Goal: Information Seeking & Learning: Learn about a topic

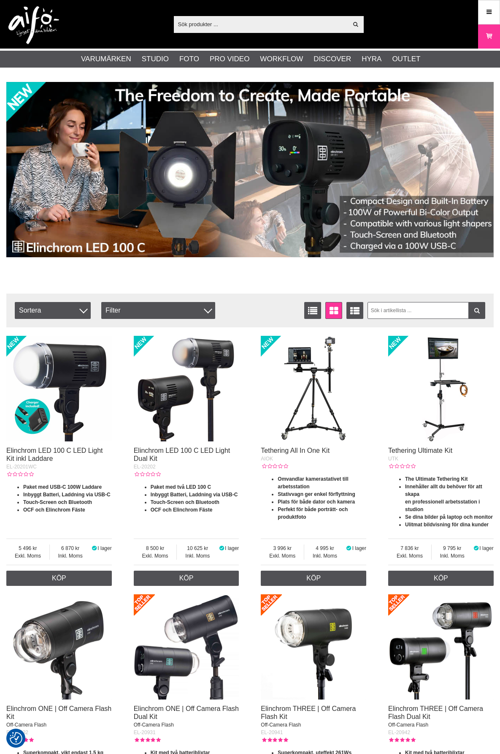
click at [218, 19] on input "text" at bounding box center [261, 24] width 174 height 13
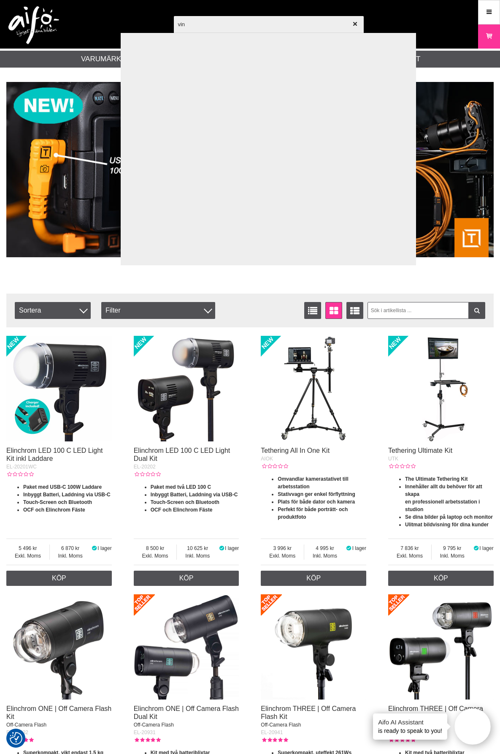
type input "vind"
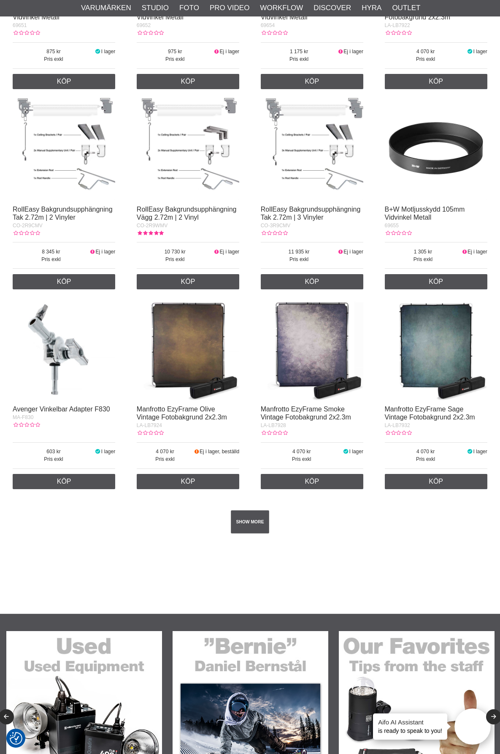
scroll to position [1140, 0]
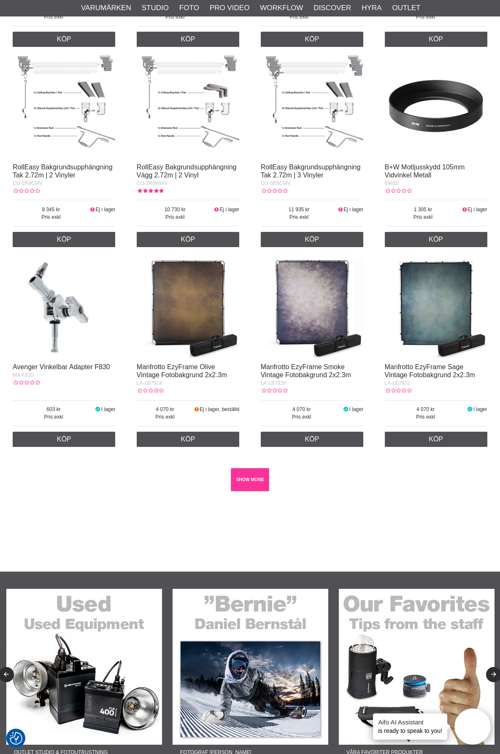
click at [247, 472] on link "SHOW MORE" at bounding box center [250, 479] width 38 height 23
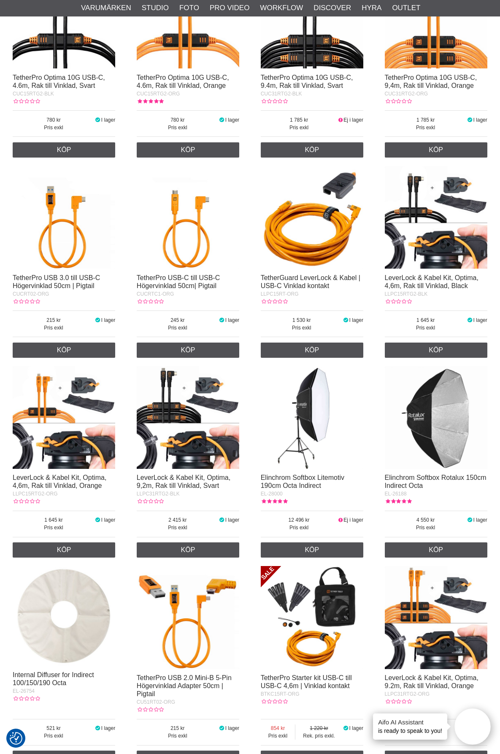
scroll to position [4813, 0]
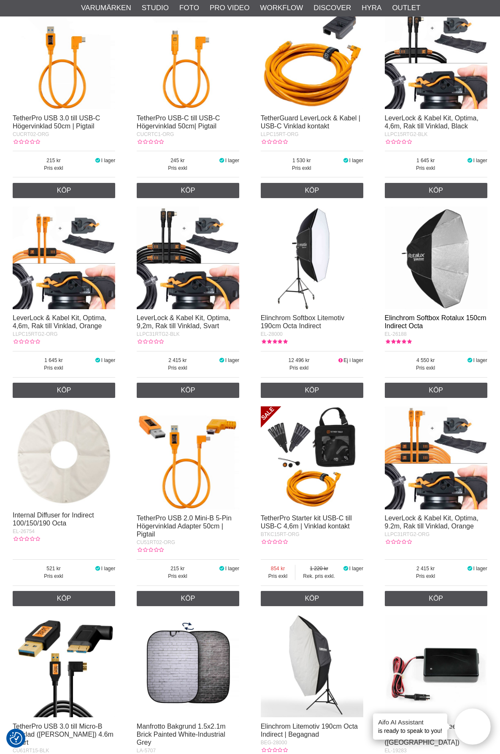
click at [415, 317] on link "Elinchrom Softbox Rotalux 150cm Indirect Octa" at bounding box center [436, 321] width 102 height 15
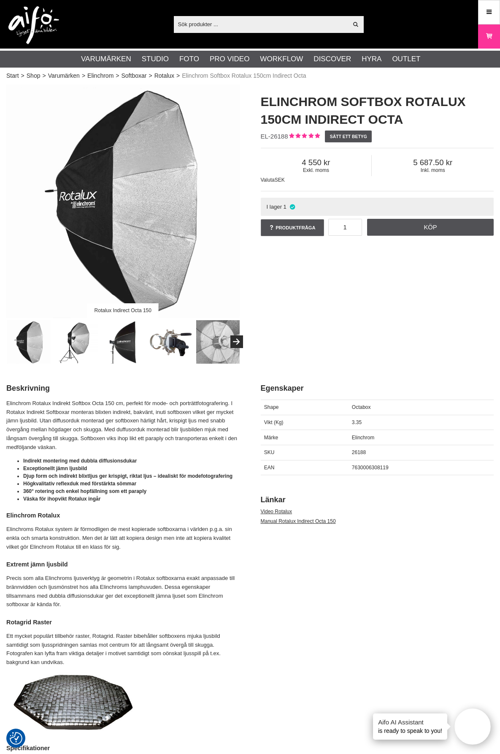
click at [73, 339] on img at bounding box center [76, 342] width 44 height 44
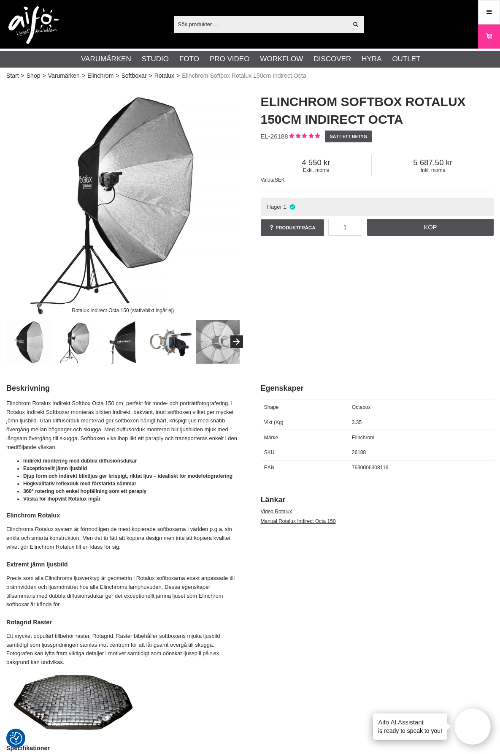
click at [117, 343] on img at bounding box center [124, 342] width 44 height 44
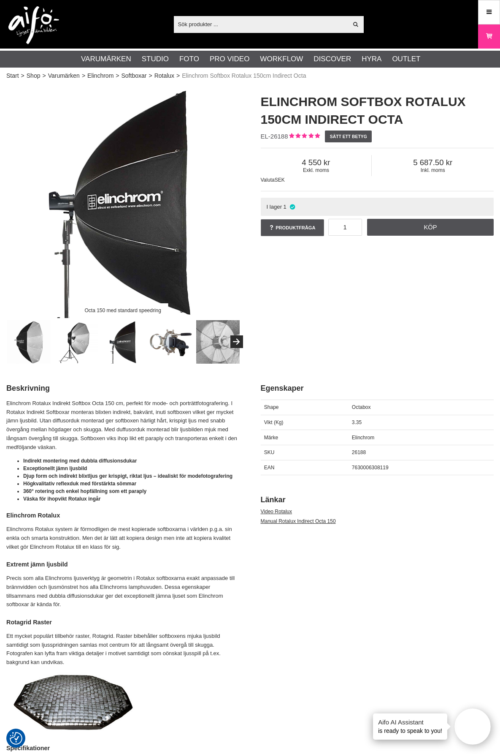
click at [160, 344] on img at bounding box center [171, 342] width 44 height 44
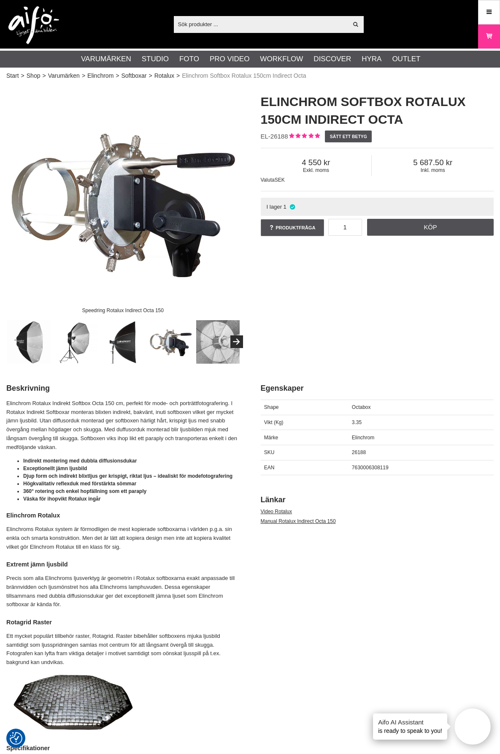
click at [212, 346] on img at bounding box center [218, 342] width 44 height 44
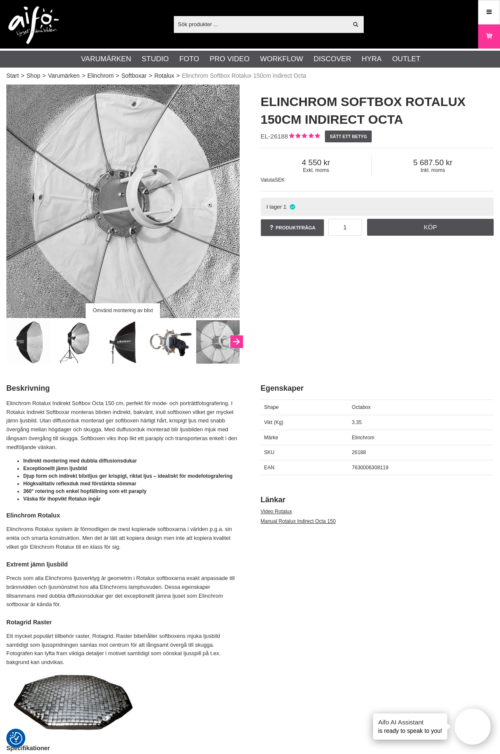
click at [240, 345] on button "Next" at bounding box center [237, 341] width 13 height 13
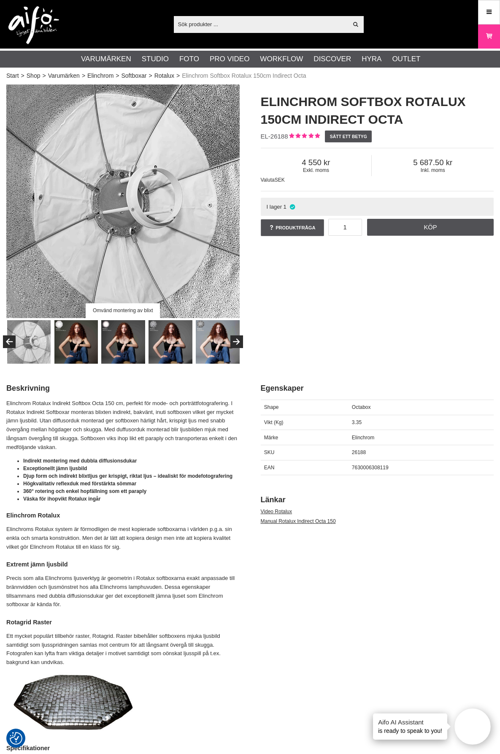
click at [80, 339] on img at bounding box center [76, 342] width 44 height 44
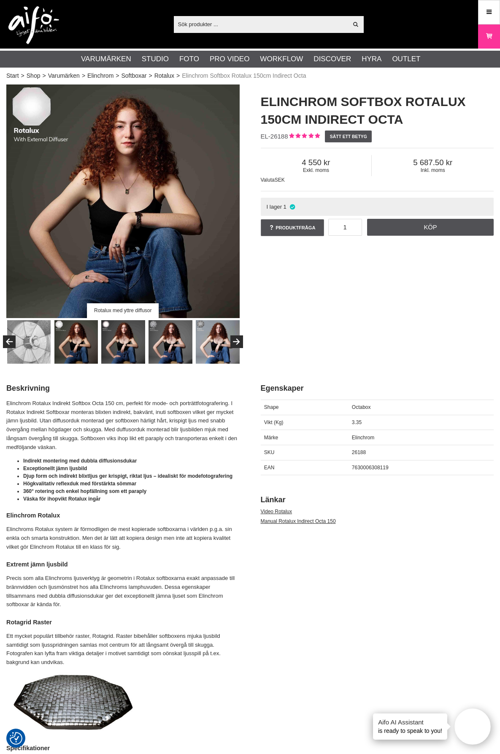
click at [109, 348] on img at bounding box center [123, 342] width 44 height 44
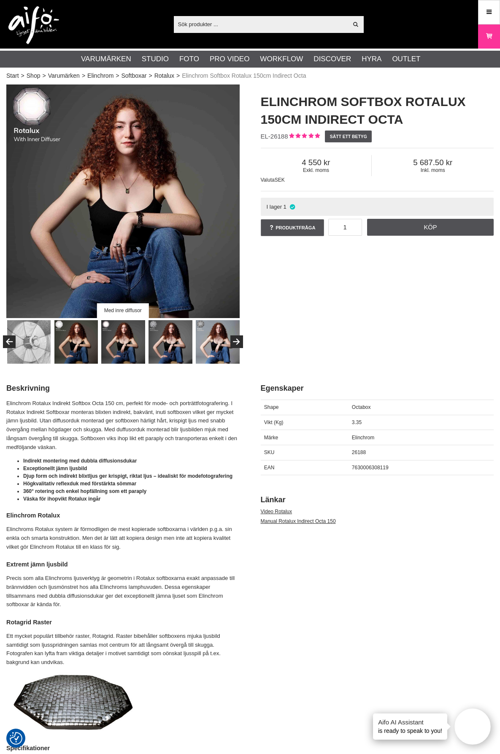
click at [71, 346] on img at bounding box center [76, 342] width 44 height 44
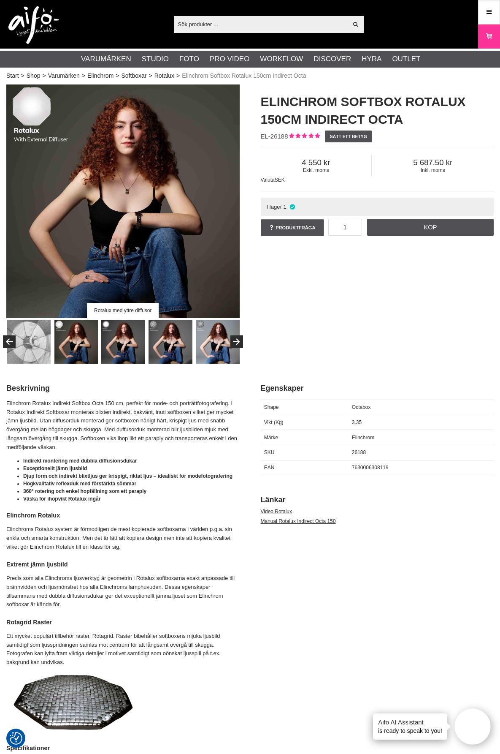
click at [114, 344] on img at bounding box center [123, 342] width 44 height 44
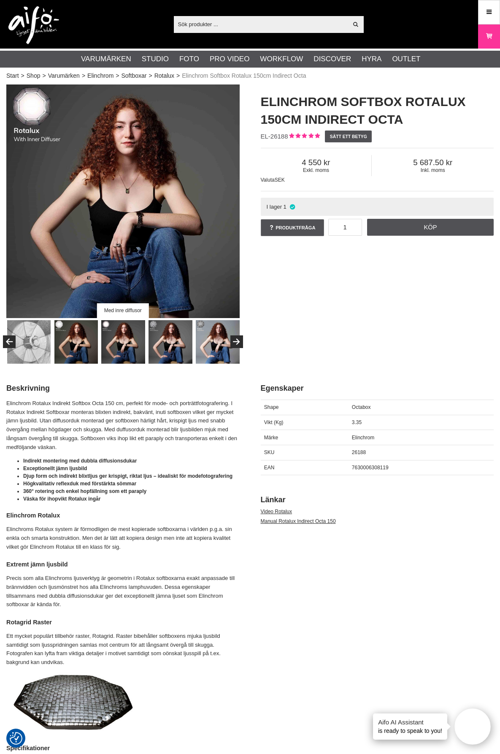
click at [152, 342] on img at bounding box center [171, 342] width 44 height 44
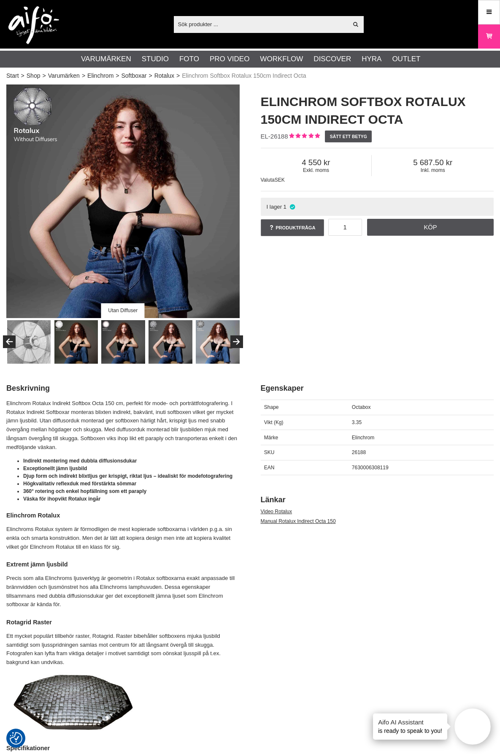
click at [203, 348] on img at bounding box center [218, 342] width 44 height 44
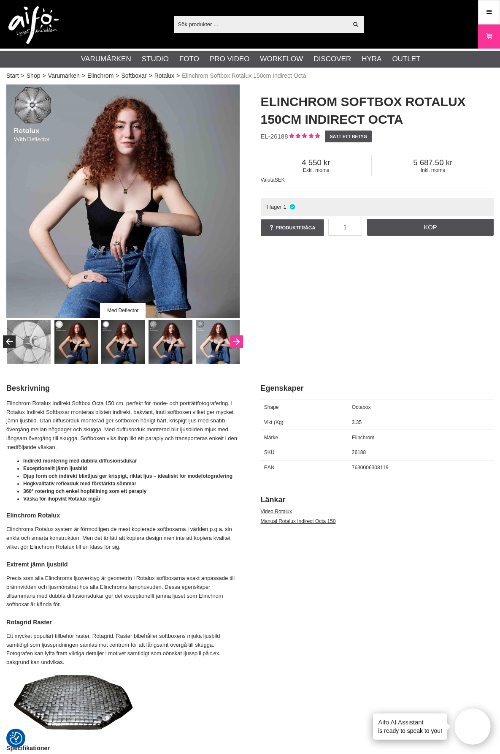
click at [232, 339] on button "Next" at bounding box center [237, 341] width 13 height 13
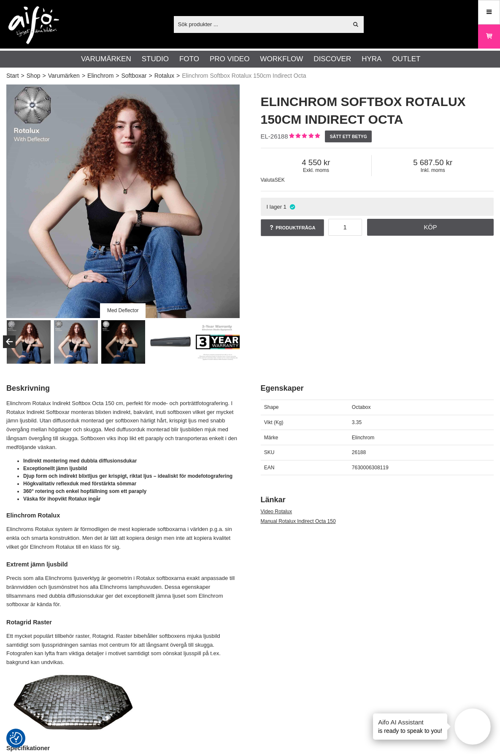
click at [130, 348] on img at bounding box center [123, 342] width 44 height 44
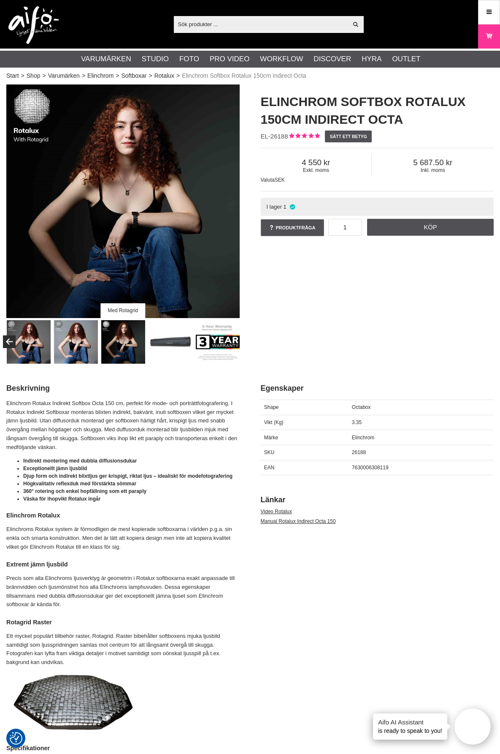
click at [163, 350] on img at bounding box center [171, 342] width 44 height 44
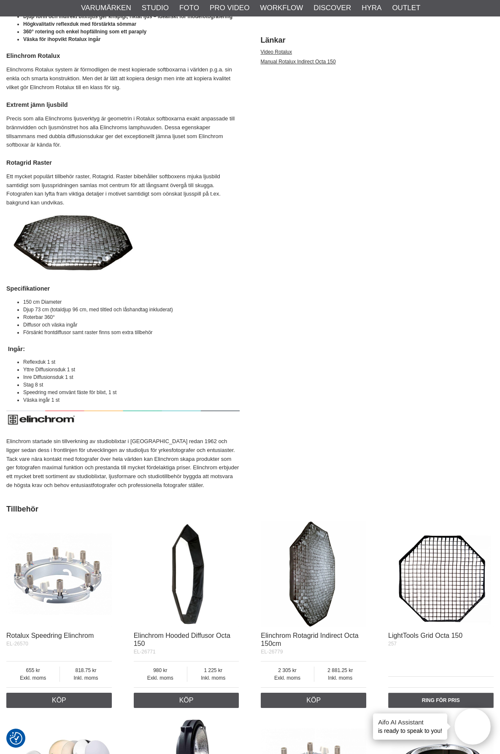
scroll to position [464, 0]
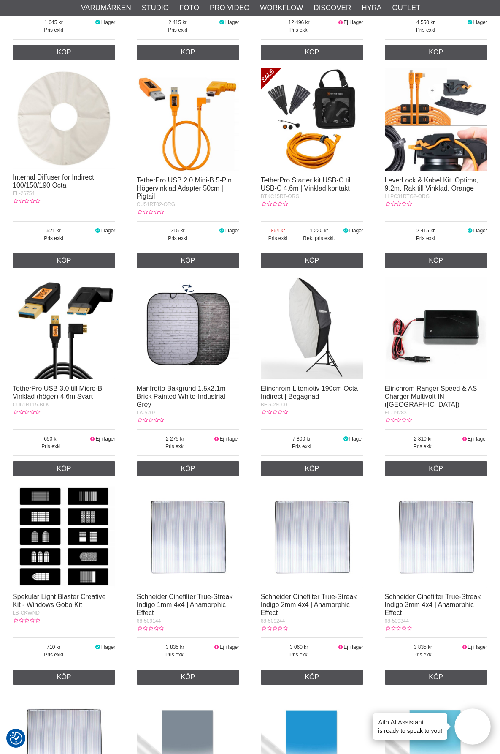
scroll to position [5320, 0]
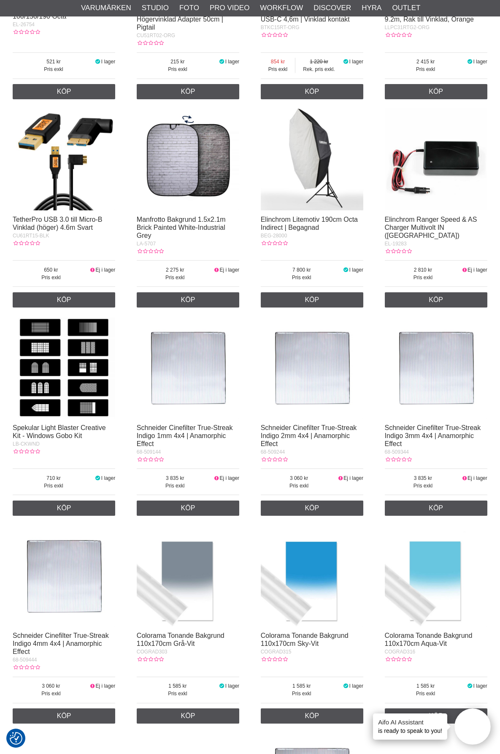
click at [98, 344] on img at bounding box center [64, 367] width 103 height 103
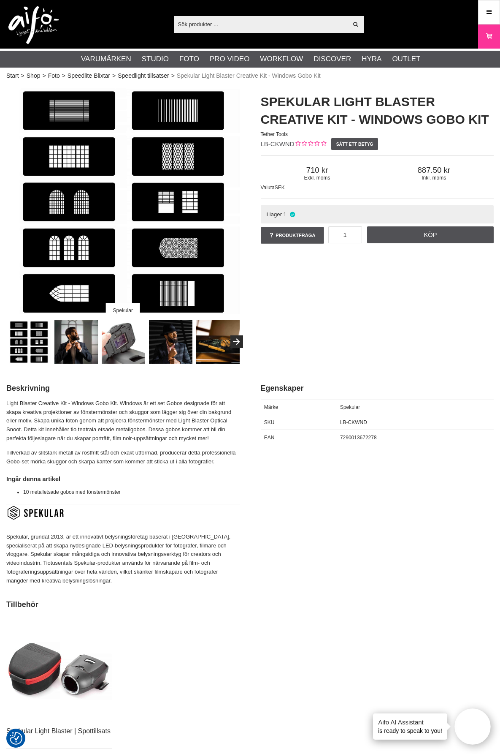
click at [121, 343] on img at bounding box center [124, 342] width 44 height 44
